Goal: Transaction & Acquisition: Purchase product/service

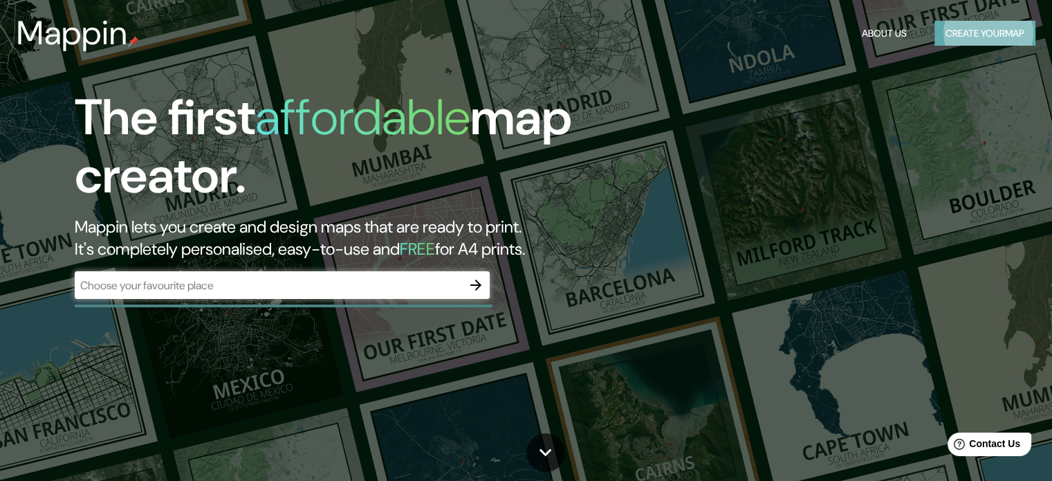
click at [978, 31] on button "Create your map" at bounding box center [984, 34] width 101 height 26
click at [962, 35] on button "Create your map" at bounding box center [984, 34] width 101 height 26
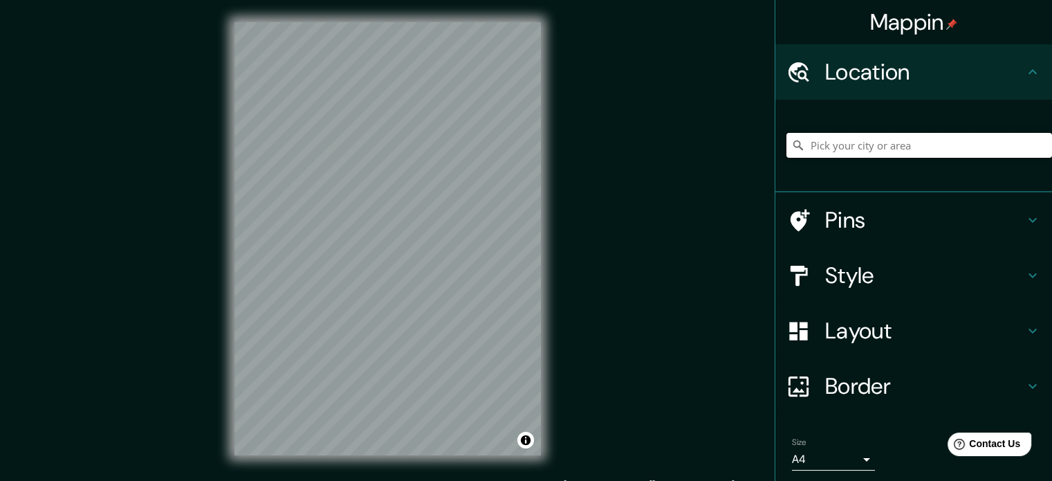
click at [825, 151] on input "Pick your city or area" at bounding box center [919, 145] width 266 height 25
type input "C"
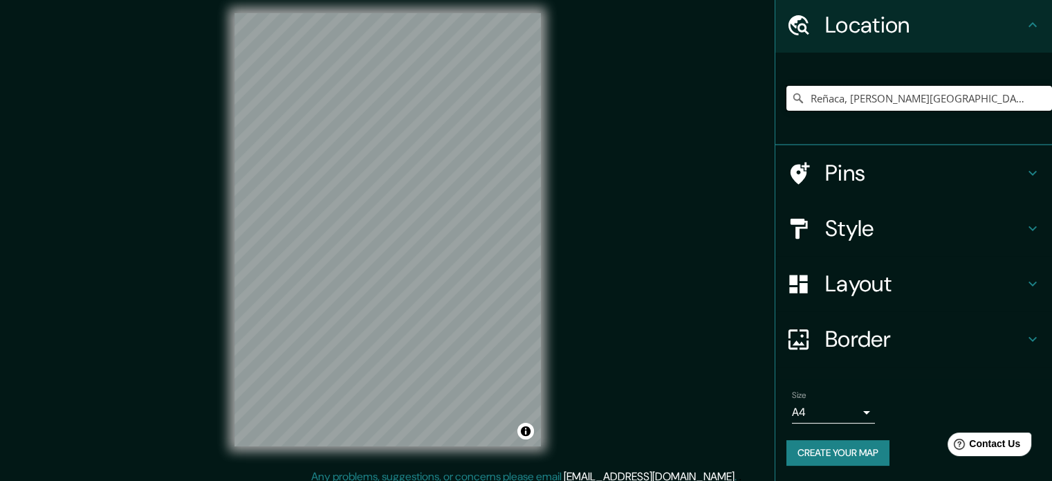
scroll to position [18, 0]
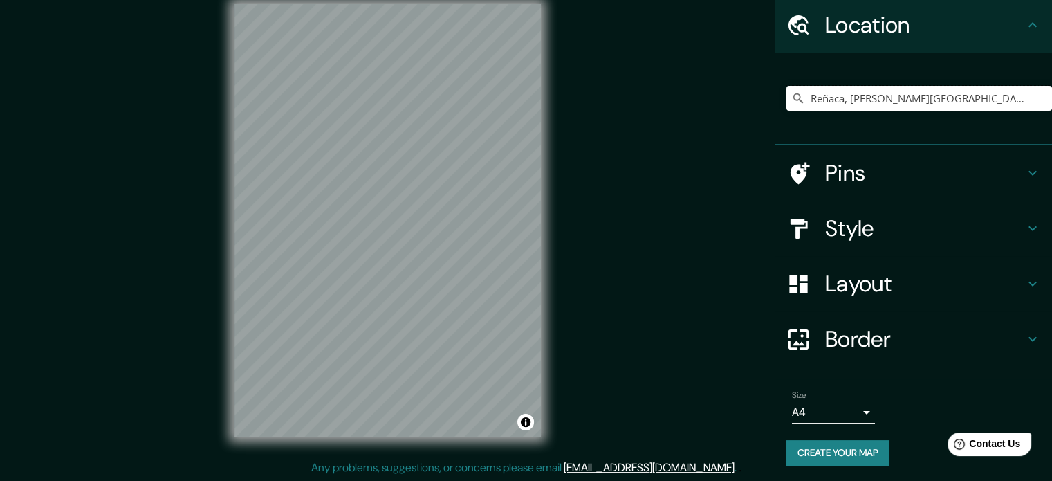
type input "Reñaca, Viña del Mar, Región de Valparaíso, Chile"
